Goal: Task Accomplishment & Management: Use online tool/utility

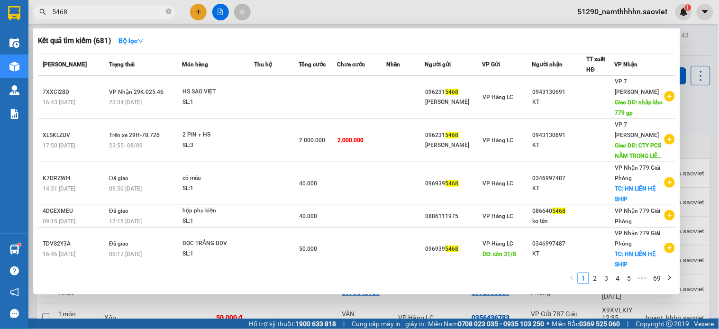
click at [291, 14] on div at bounding box center [359, 164] width 719 height 329
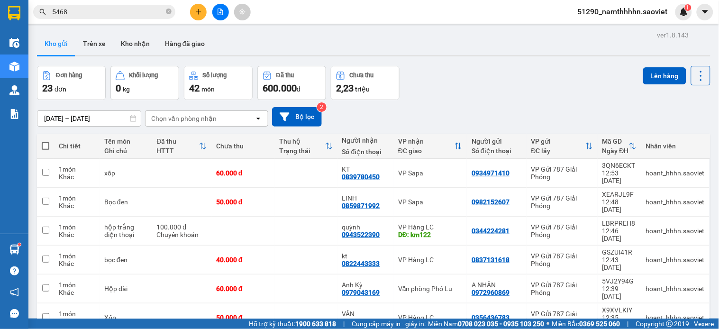
click at [216, 9] on button at bounding box center [220, 12] width 17 height 17
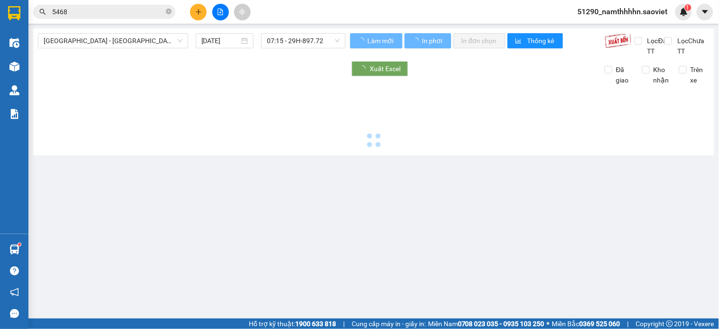
click at [110, 35] on span "[GEOGRAPHIC_DATA] - [GEOGRAPHIC_DATA] (Cabin)" at bounding box center [113, 41] width 139 height 14
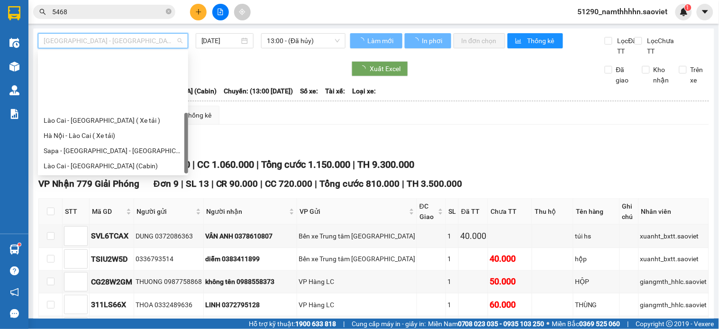
scroll to position [76, 0]
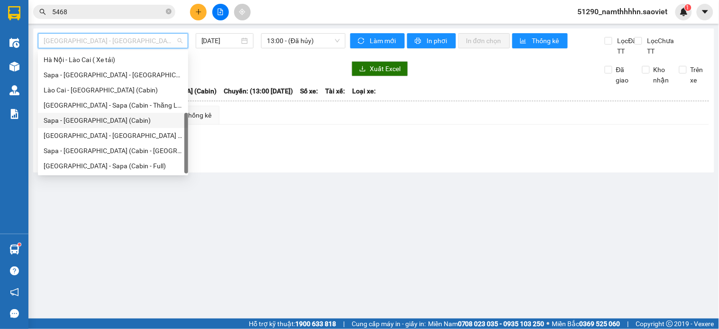
click at [99, 117] on div "Sapa - [GEOGRAPHIC_DATA] (Cabin)" at bounding box center [113, 120] width 139 height 10
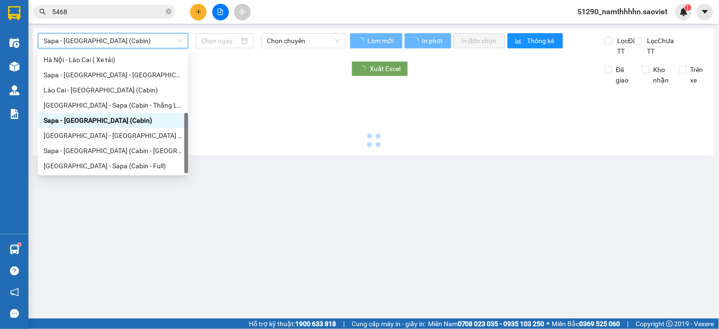
type input "[DATE]"
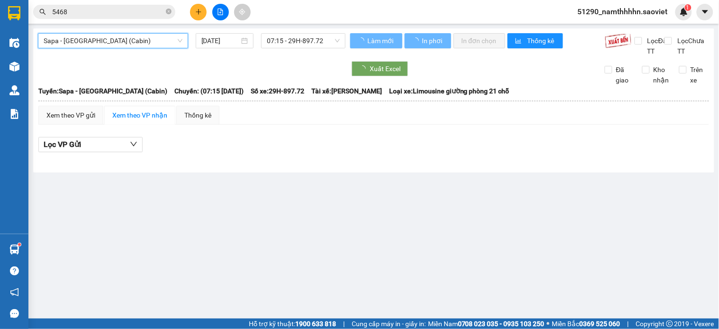
click at [297, 39] on span "07:15 - 29H-897.72" at bounding box center [303, 41] width 73 height 14
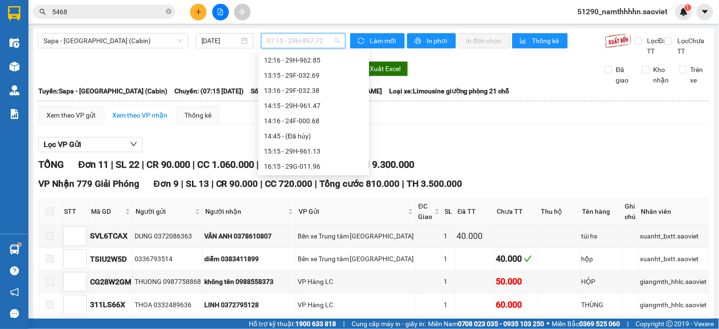
scroll to position [193, 0]
click at [338, 139] on div "17:15 - 29H-999.77" at bounding box center [314, 139] width 100 height 10
